Goal: Transaction & Acquisition: Purchase product/service

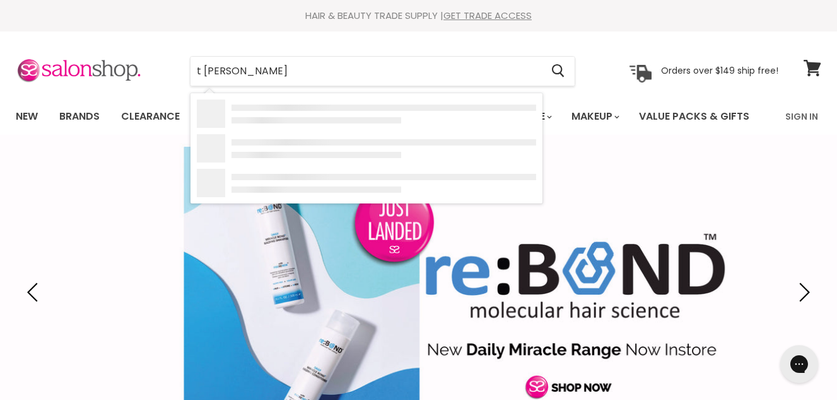
type input "t chillis shellac"
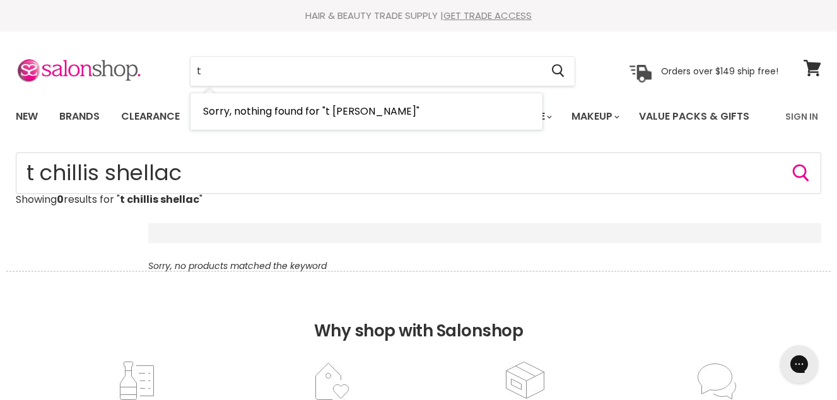
type input "t"
